Goal: Navigation & Orientation: Find specific page/section

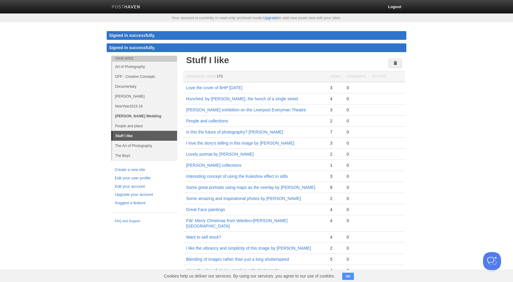
click at [130, 117] on link "[PERSON_NAME] Wedding" at bounding box center [144, 116] width 65 height 10
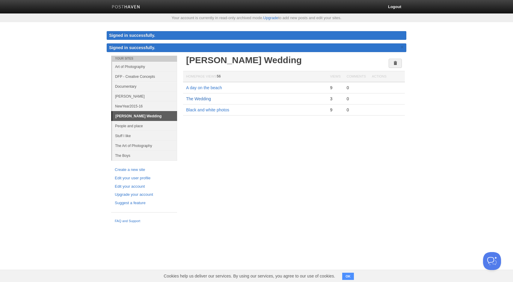
click at [200, 99] on link "The Wedding" at bounding box center [198, 99] width 25 height 5
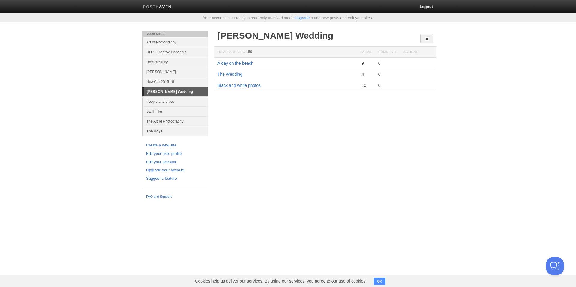
click at [158, 131] on link "The Boys" at bounding box center [175, 131] width 65 height 10
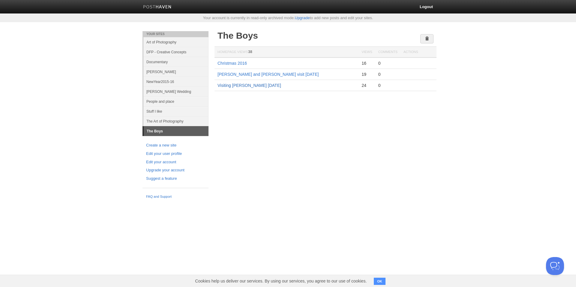
click at [237, 86] on link "Visiting Lucy September 2016" at bounding box center [249, 85] width 64 height 5
click at [151, 72] on link "[PERSON_NAME]" at bounding box center [175, 72] width 65 height 10
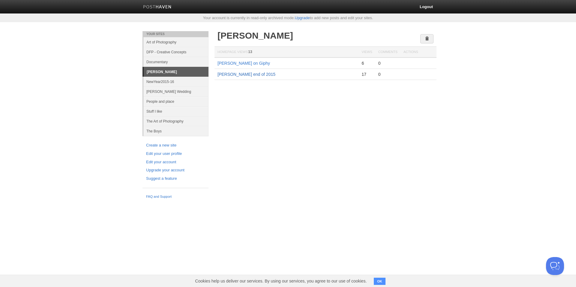
click at [231, 73] on link "James end of 2015" at bounding box center [246, 74] width 58 height 5
click at [232, 63] on link "James on Giphy" at bounding box center [243, 63] width 52 height 5
click at [165, 122] on link "The Art of Photography" at bounding box center [175, 121] width 65 height 10
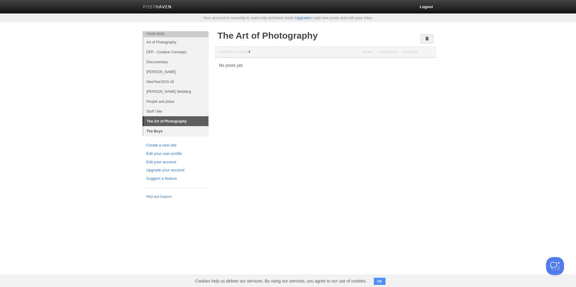
click at [159, 131] on link "The Boys" at bounding box center [175, 131] width 65 height 10
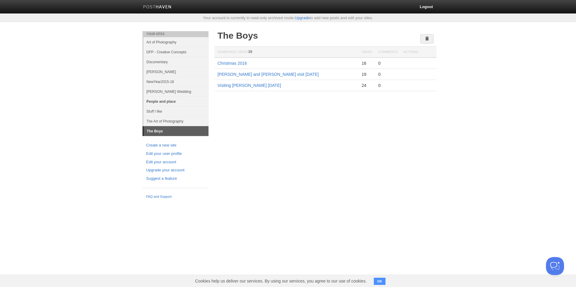
click at [157, 102] on link "People and place" at bounding box center [175, 102] width 65 height 10
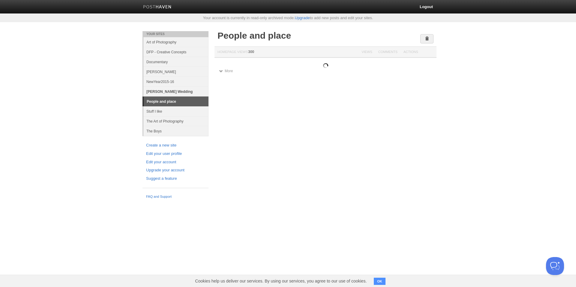
click at [156, 91] on link "[PERSON_NAME] Wedding" at bounding box center [175, 92] width 65 height 10
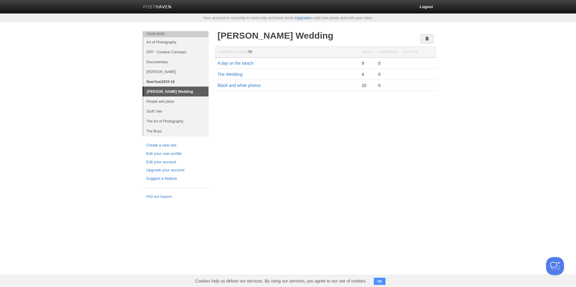
click at [156, 83] on link "NewYear2015-16" at bounding box center [175, 82] width 65 height 10
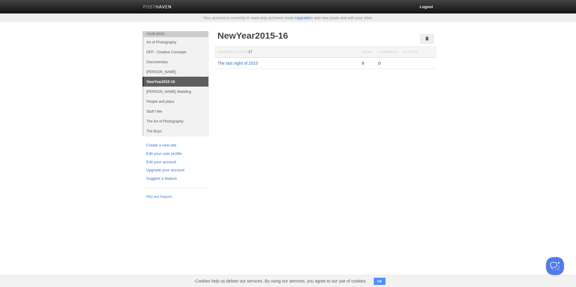
click at [241, 63] on link "The last night of 2015" at bounding box center [237, 63] width 40 height 5
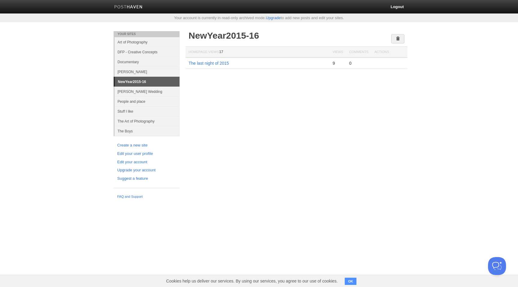
click at [253, 111] on div "Your Sites Art of Photography DFP - Creative Concepts Documentary James NewYear…" at bounding box center [259, 116] width 300 height 171
click at [124, 70] on link "[PERSON_NAME]" at bounding box center [147, 72] width 65 height 10
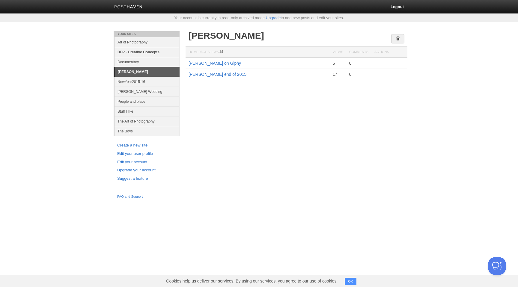
click at [135, 55] on link "DFP - Creative Concepts" at bounding box center [147, 52] width 65 height 10
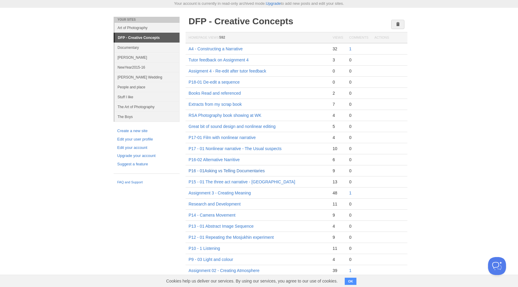
scroll to position [15, 0]
click at [224, 216] on link "P14 - Camera Movement" at bounding box center [212, 215] width 47 height 5
click at [126, 98] on link "Stuff I like" at bounding box center [147, 97] width 65 height 10
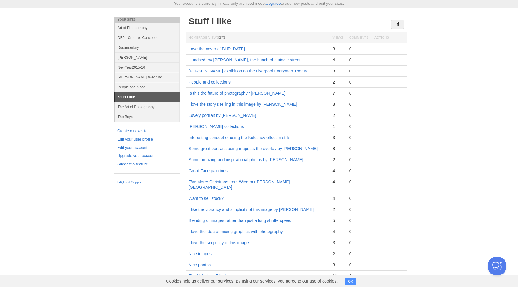
scroll to position [21, 0]
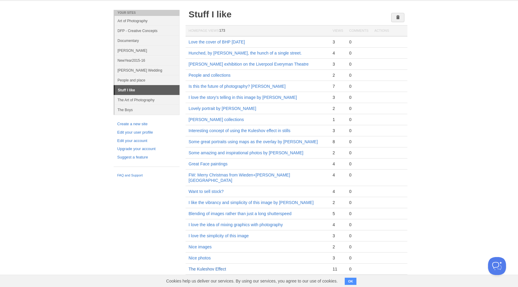
click at [206, 267] on link "The Kuleshov Effect" at bounding box center [207, 269] width 37 height 5
click at [201, 189] on link "Want to sell stock?" at bounding box center [206, 191] width 35 height 5
click at [216, 154] on link "Some amazing and inspirational photos by [PERSON_NAME]" at bounding box center [246, 153] width 115 height 5
click at [216, 99] on link "I love the story's telling in this image by [PERSON_NAME]" at bounding box center [243, 97] width 108 height 5
click at [226, 108] on link "Lovely portrait by [PERSON_NAME]" at bounding box center [223, 108] width 68 height 5
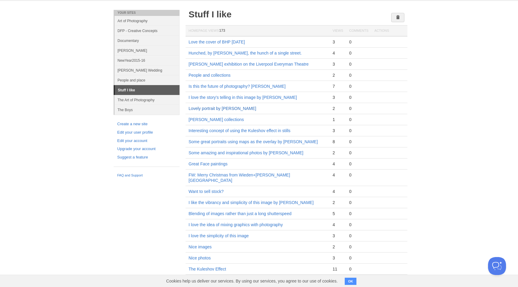
click at [226, 108] on link "Lovely portrait by [PERSON_NAME]" at bounding box center [223, 108] width 68 height 5
click at [210, 76] on link "People and collections" at bounding box center [210, 75] width 42 height 5
